Goal: Find specific page/section: Find specific page/section

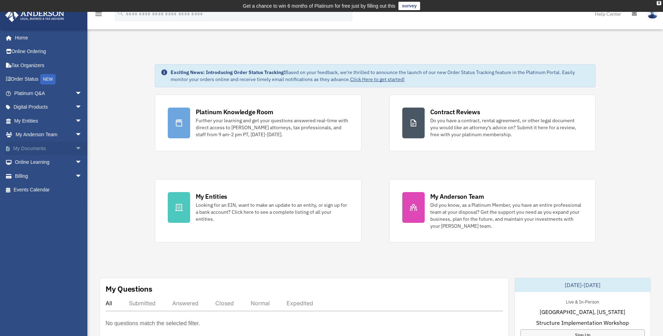
click at [75, 147] on span "arrow_drop_down" at bounding box center [82, 149] width 14 height 14
click at [29, 161] on link "Box" at bounding box center [51, 163] width 83 height 14
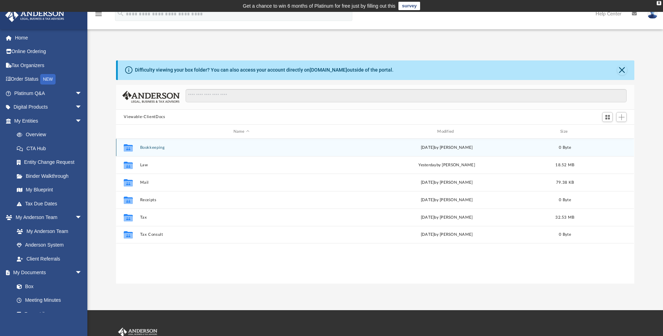
scroll to position [154, 513]
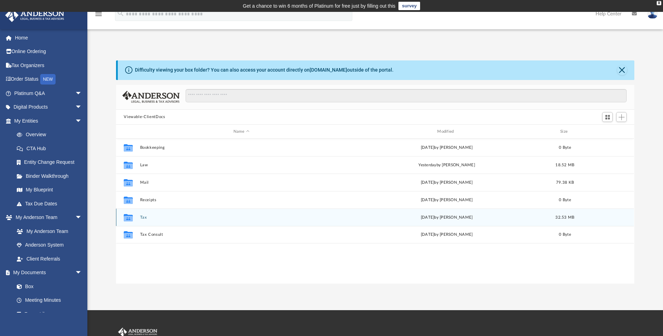
click at [143, 216] on button "Tax" at bounding box center [241, 217] width 202 height 5
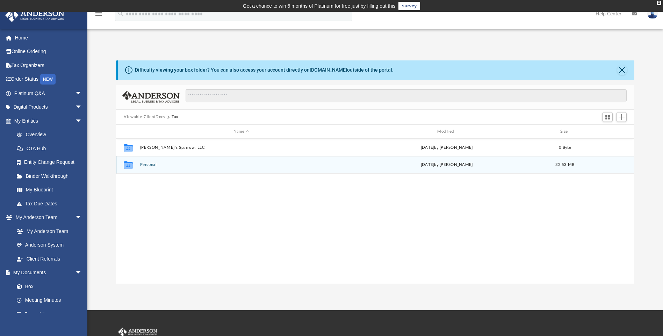
click at [148, 166] on button "Personal" at bounding box center [241, 165] width 202 height 5
click at [144, 166] on button "2024" at bounding box center [241, 165] width 202 height 5
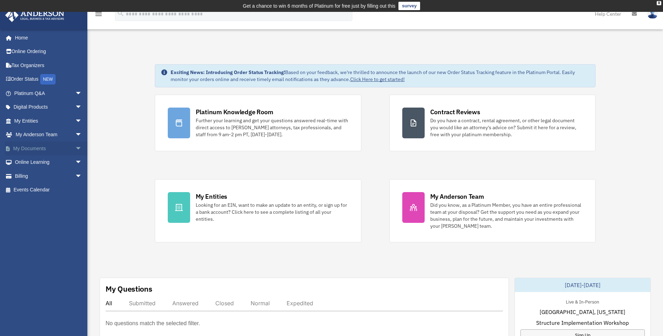
click at [75, 147] on span "arrow_drop_down" at bounding box center [82, 149] width 14 height 14
click at [30, 163] on link "Box" at bounding box center [51, 163] width 83 height 14
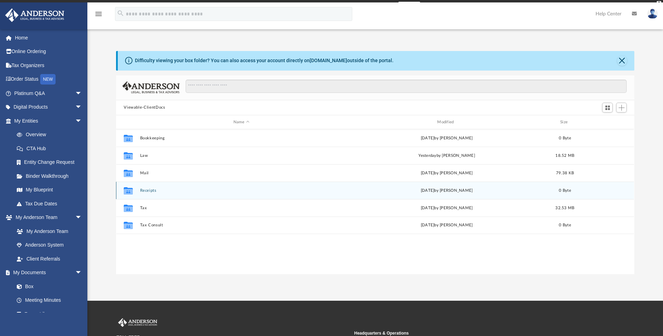
scroll to position [154, 513]
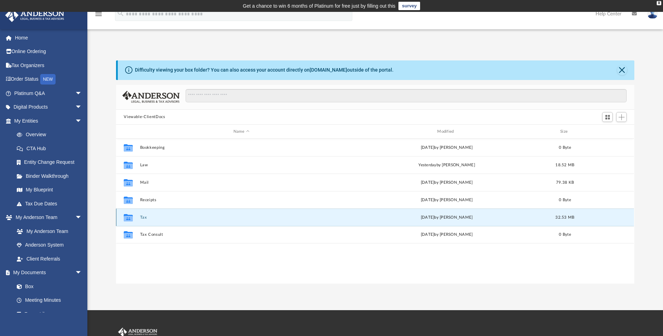
click at [142, 218] on button "Tax" at bounding box center [241, 217] width 202 height 5
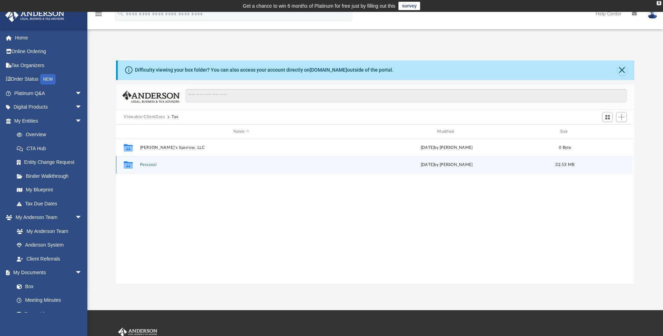
click at [150, 165] on button "Personal" at bounding box center [241, 165] width 202 height 5
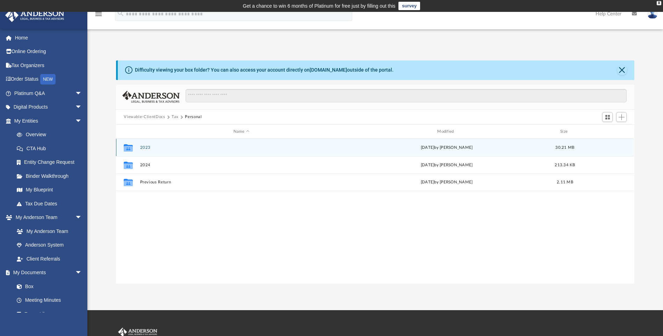
click at [141, 146] on button "2023" at bounding box center [241, 147] width 202 height 5
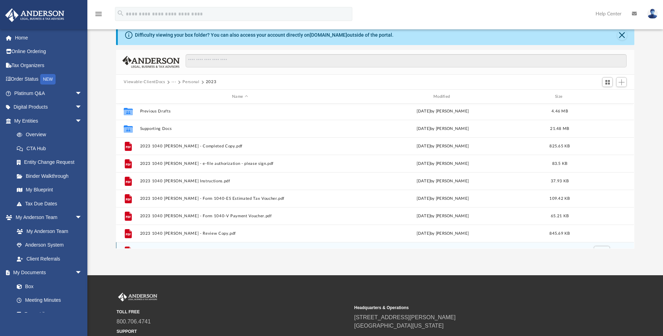
scroll to position [0, 0]
